Goal: Transaction & Acquisition: Purchase product/service

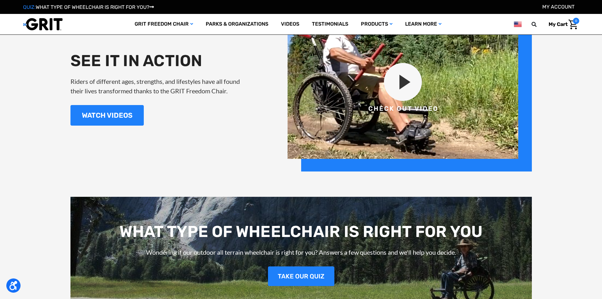
scroll to position [853, 0]
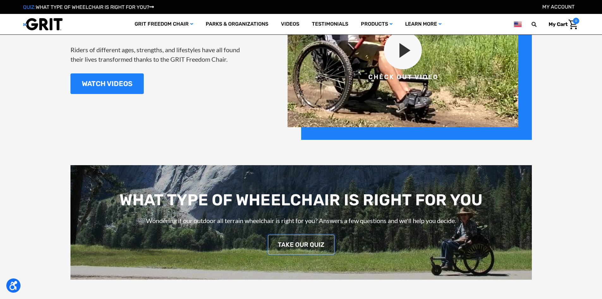
click at [309, 246] on link "TAKE OUR QUIZ" at bounding box center [301, 245] width 66 height 20
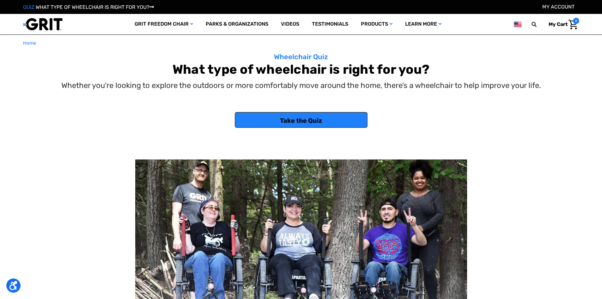
click at [307, 122] on link "Take the Quiz" at bounding box center [301, 120] width 133 height 16
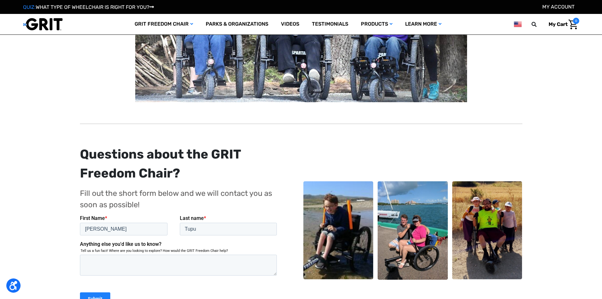
scroll to position [348, 0]
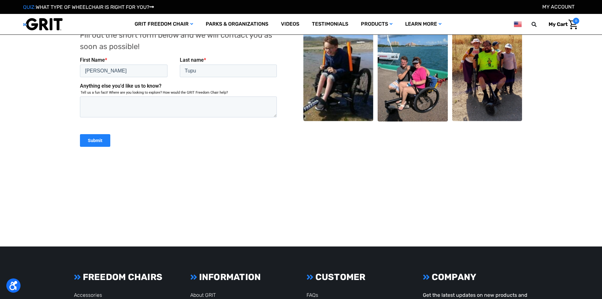
click at [110, 137] on div "Submit" at bounding box center [179, 140] width 199 height 23
click at [102, 140] on input "Submit" at bounding box center [95, 140] width 30 height 13
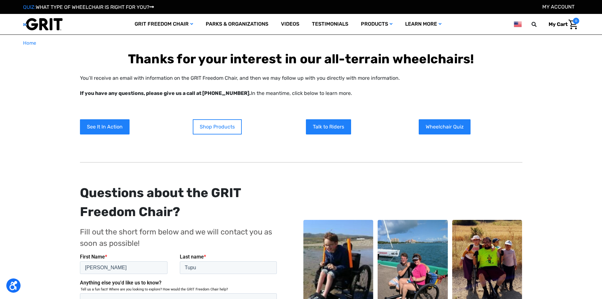
click at [219, 127] on link "Shop Products" at bounding box center [217, 126] width 49 height 15
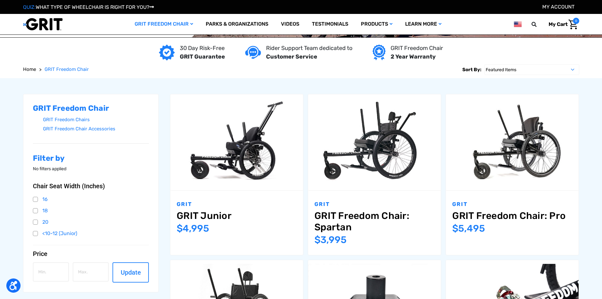
scroll to position [126, 0]
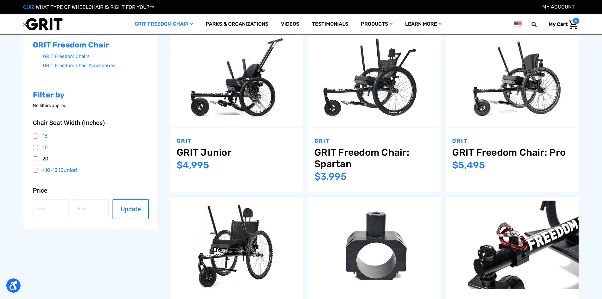
click at [33, 159] on link "20" at bounding box center [91, 158] width 116 height 9
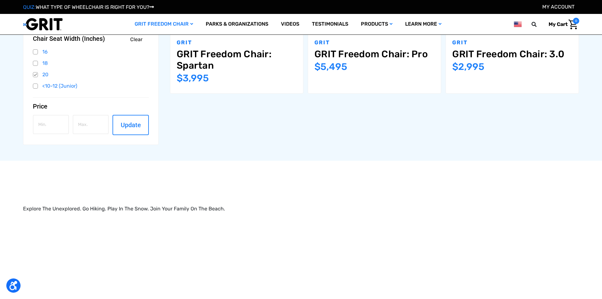
scroll to position [158, 0]
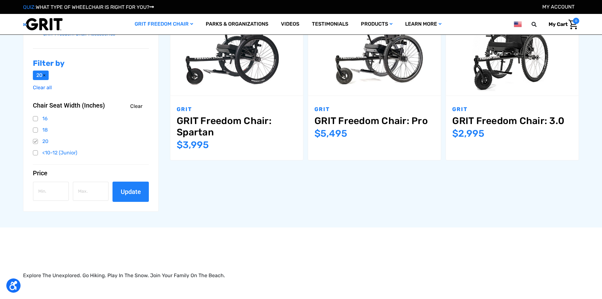
click at [123, 186] on button "Update" at bounding box center [131, 191] width 36 height 20
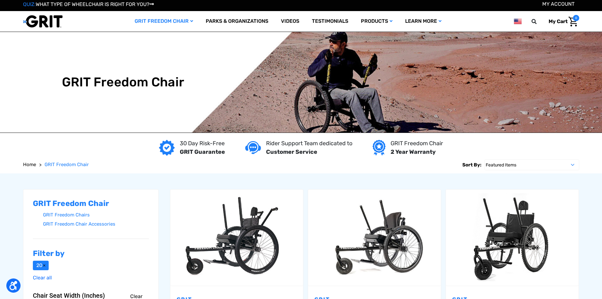
scroll to position [0, 0]
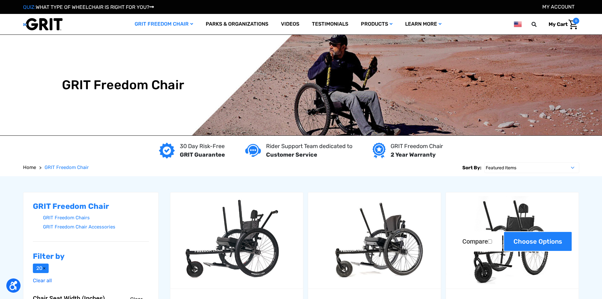
click at [535, 240] on link "Choose Options" at bounding box center [538, 241] width 69 height 20
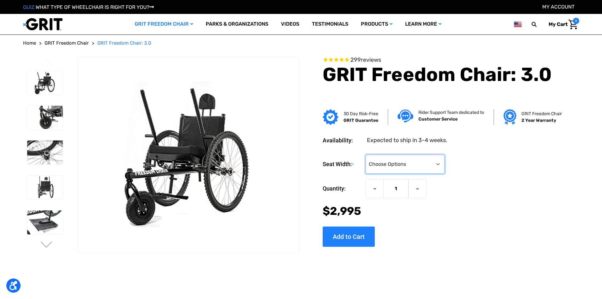
click at [435, 162] on select "Choose Options 16" 18" 20"" at bounding box center [405, 164] width 79 height 19
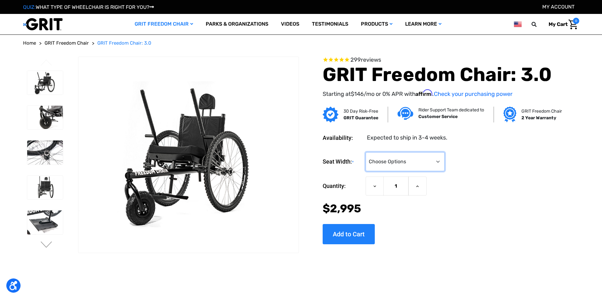
select select "326"
click at [366, 152] on select "Choose Options 16" 18" 20"" at bounding box center [405, 161] width 79 height 19
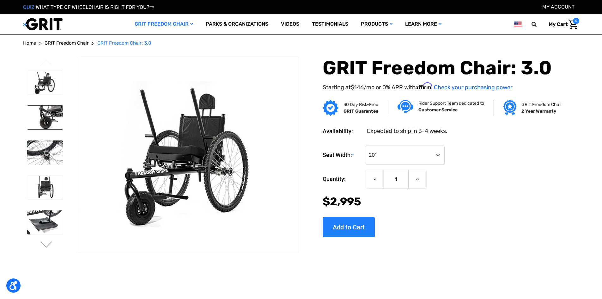
click at [47, 118] on img at bounding box center [45, 118] width 36 height 24
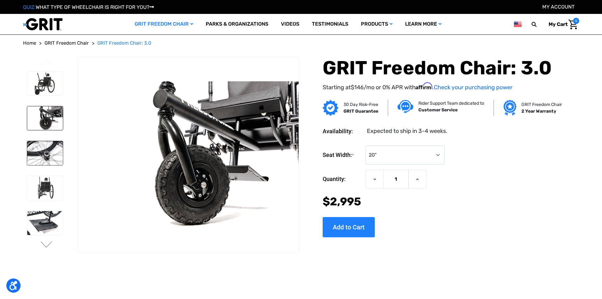
click at [51, 151] on img at bounding box center [45, 153] width 36 height 24
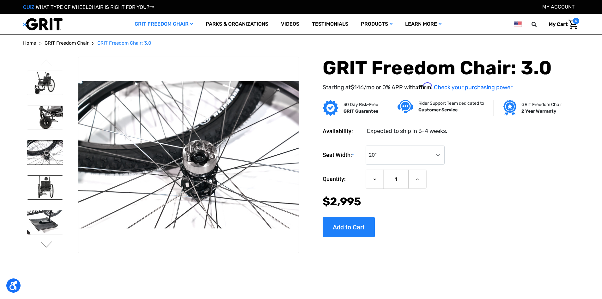
click at [51, 185] on img at bounding box center [45, 187] width 36 height 24
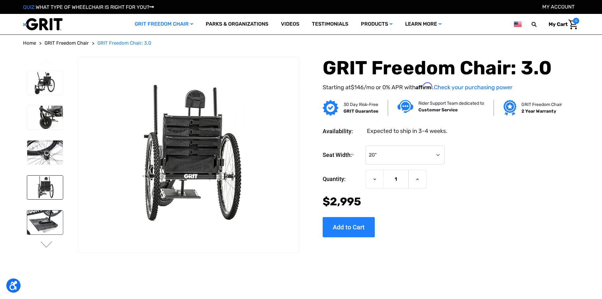
click at [49, 217] on img at bounding box center [45, 222] width 36 height 24
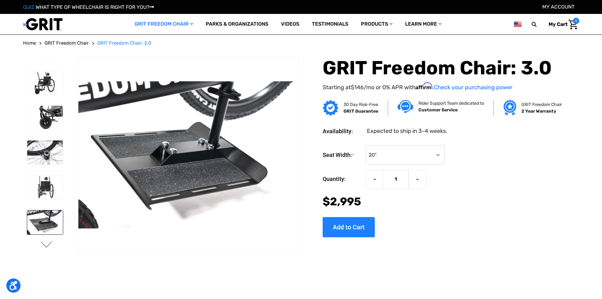
click at [46, 248] on button "Next" at bounding box center [46, 245] width 13 height 8
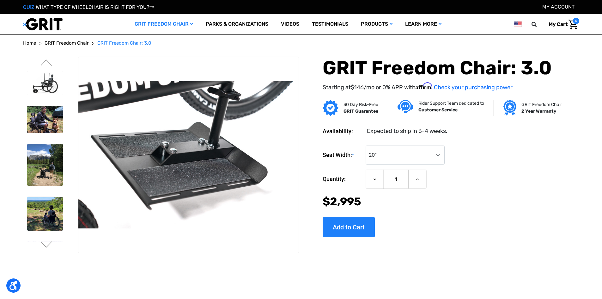
click at [48, 113] on img at bounding box center [45, 119] width 36 height 27
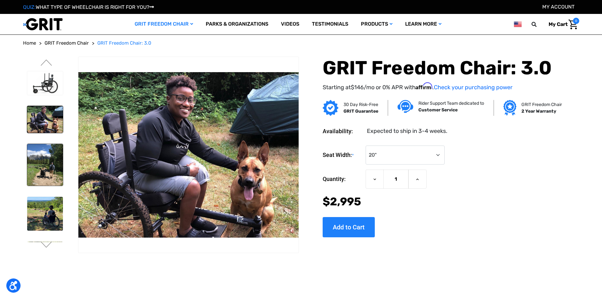
click at [43, 162] on img at bounding box center [45, 165] width 36 height 42
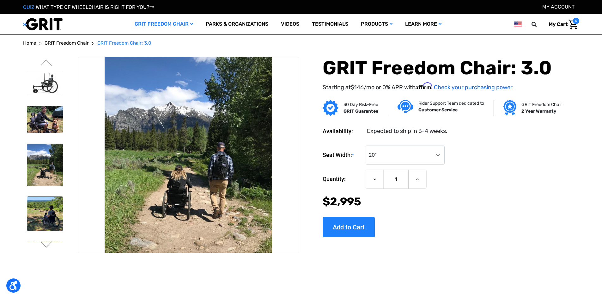
click at [46, 198] on img at bounding box center [45, 214] width 36 height 34
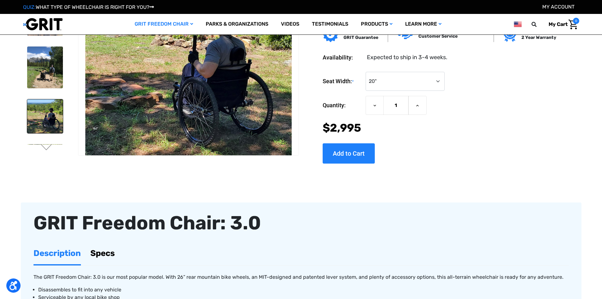
scroll to position [63, 0]
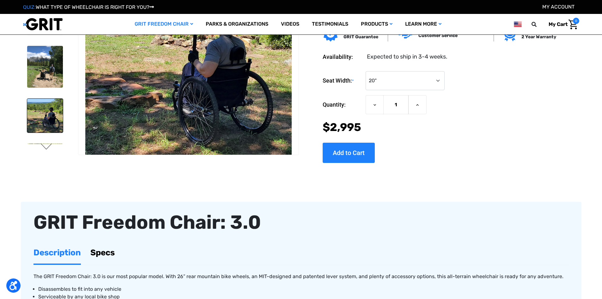
click at [46, 148] on button "Next" at bounding box center [46, 147] width 13 height 8
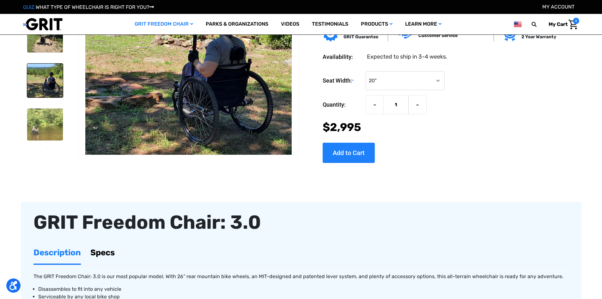
scroll to position [36, 0]
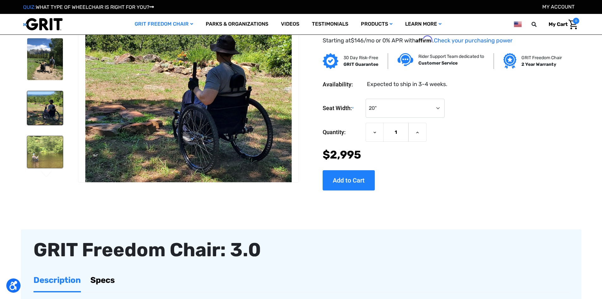
click at [44, 156] on img at bounding box center [45, 152] width 36 height 32
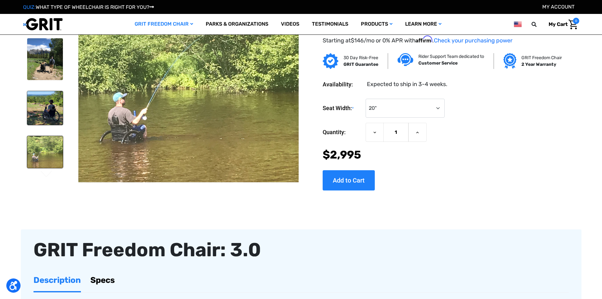
click at [46, 115] on img at bounding box center [45, 108] width 36 height 34
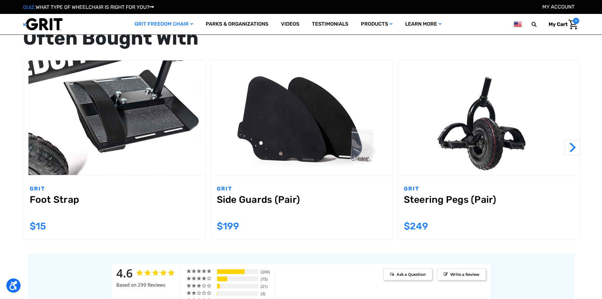
scroll to position [601, 0]
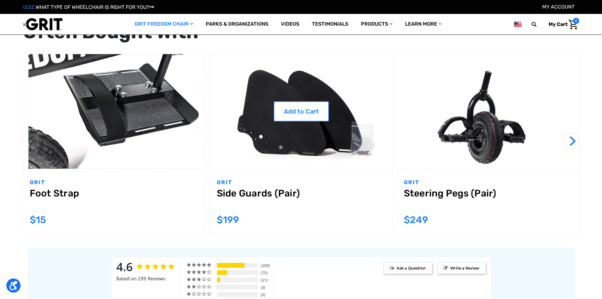
click at [284, 153] on img "Side Guards (Pair),$199.00\a" at bounding box center [302, 111] width 182 height 115
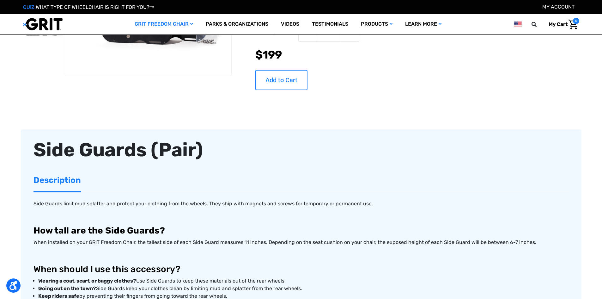
scroll to position [95, 0]
click at [279, 84] on input "Add to Cart" at bounding box center [281, 80] width 52 height 20
type input "Add to Cart"
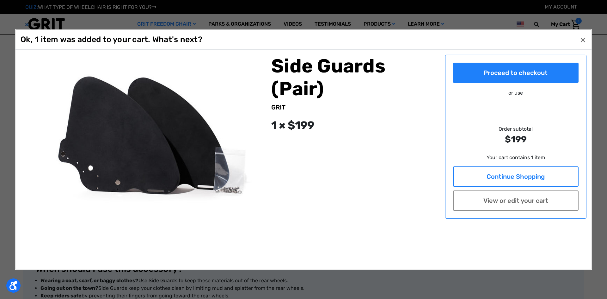
click at [525, 180] on link "Continue Shopping" at bounding box center [516, 176] width 126 height 20
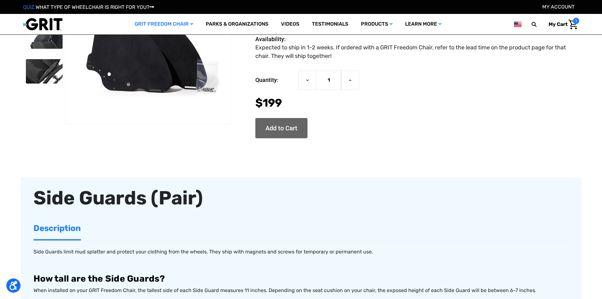
scroll to position [0, 0]
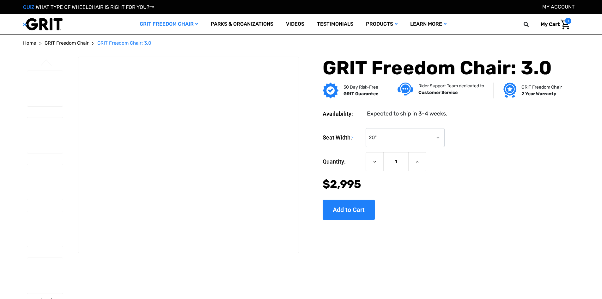
select select "326"
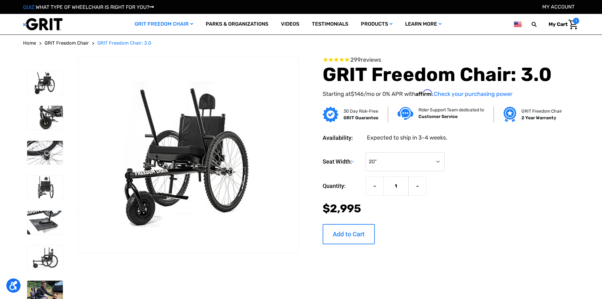
click at [347, 235] on input "Add to Cart" at bounding box center [349, 234] width 52 height 20
type input "Add to Cart"
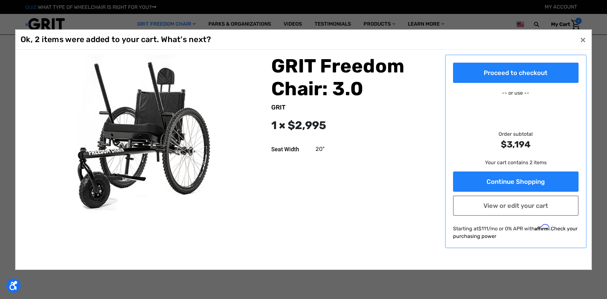
click at [563, 230] on link "Check your purchasing power" at bounding box center [515, 232] width 125 height 14
click at [581, 41] on span "×" at bounding box center [583, 40] width 6 height 12
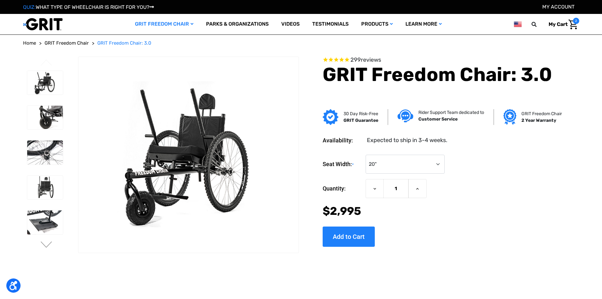
click at [579, 25] on link "My Cart 2" at bounding box center [561, 24] width 35 height 13
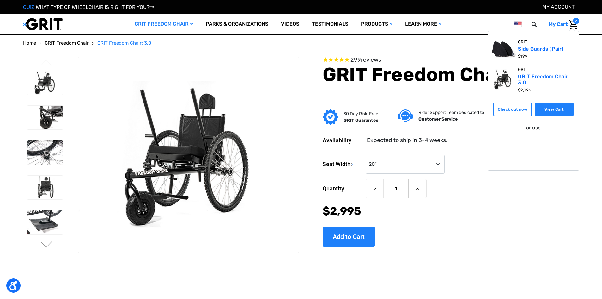
click at [552, 112] on link "View Cart" at bounding box center [554, 109] width 39 height 14
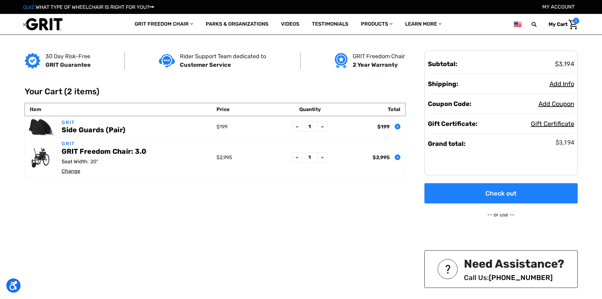
click at [577, 25] on img "Cart with 2 items" at bounding box center [573, 25] width 9 height 10
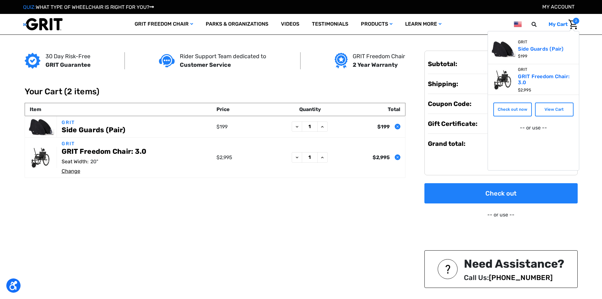
click at [589, 61] on main "30 Day Risk-Free GRIT Guarantee Rider Support Team dedicated to Customer Servic…" at bounding box center [301, 187] width 602 height 305
